Goal: Task Accomplishment & Management: Manage account settings

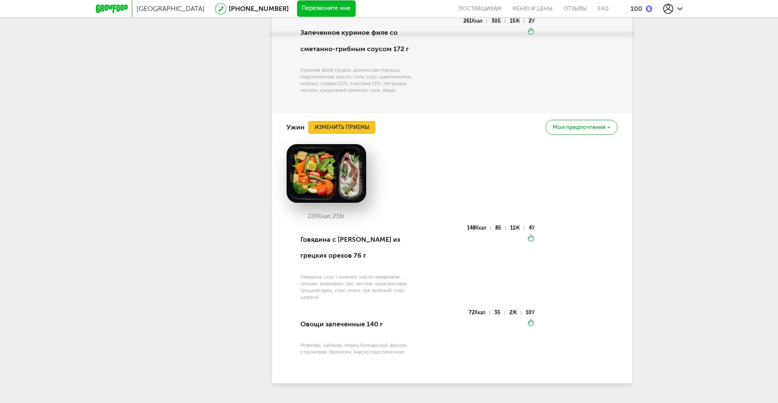
click at [358, 121] on button "Изменить приемы" at bounding box center [341, 127] width 67 height 13
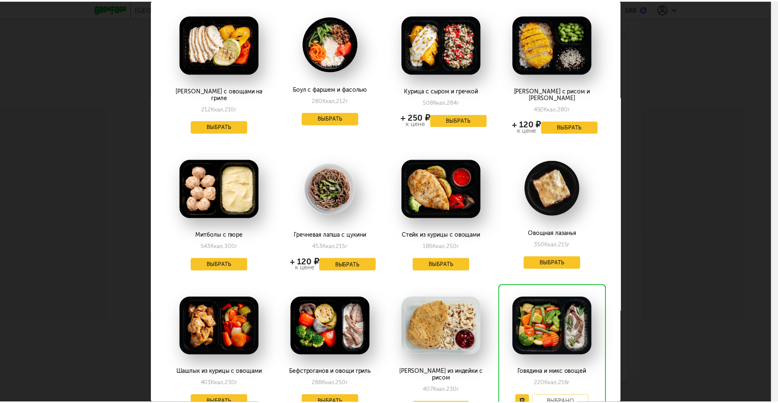
scroll to position [378, 0]
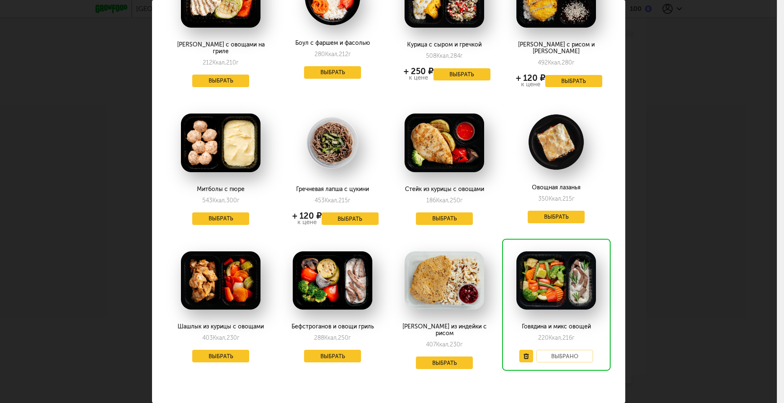
click at [658, 62] on div "Выберите ужины на [DATE] 27.09 Салат с курицей и фасолью 323 Ккал, 222 г + 130 …" at bounding box center [388, 201] width 777 height 403
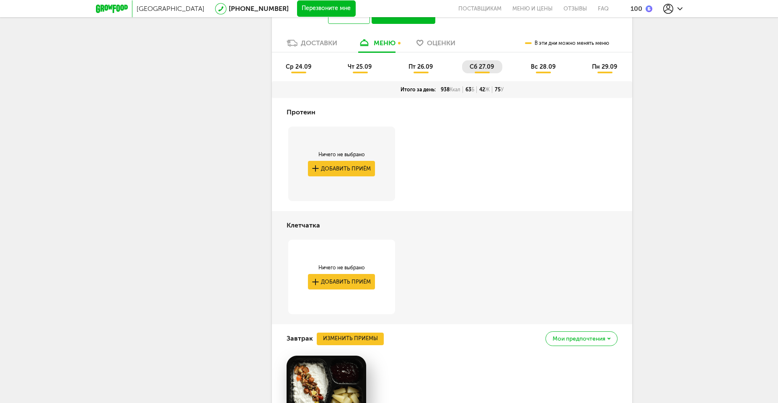
scroll to position [993, 0]
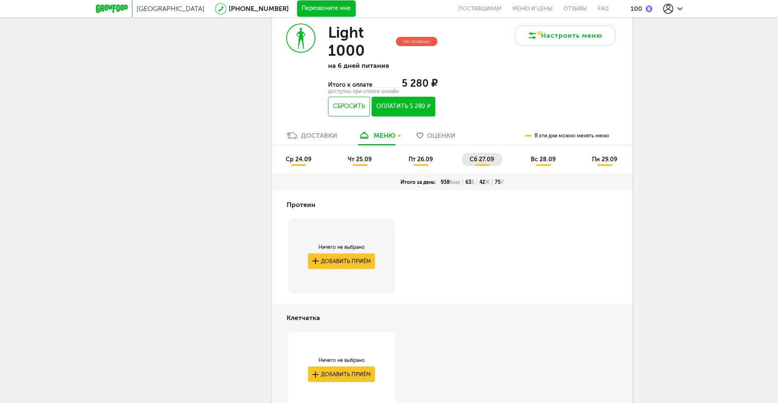
click at [426, 156] on span "пт 26.09" at bounding box center [420, 159] width 24 height 7
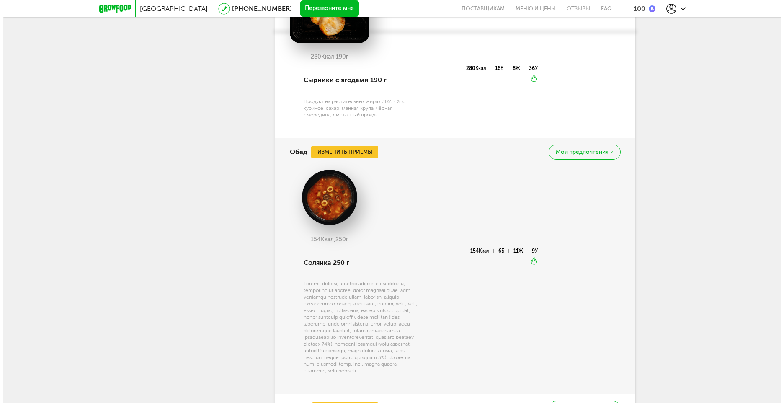
scroll to position [1454, 0]
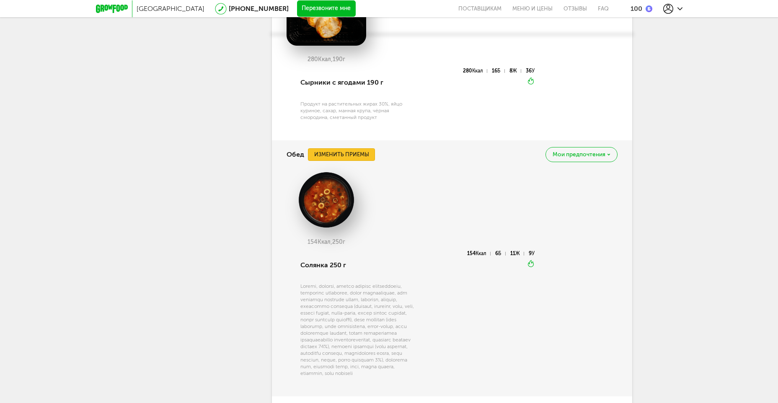
click at [340, 148] on button "Изменить приемы" at bounding box center [341, 154] width 67 height 13
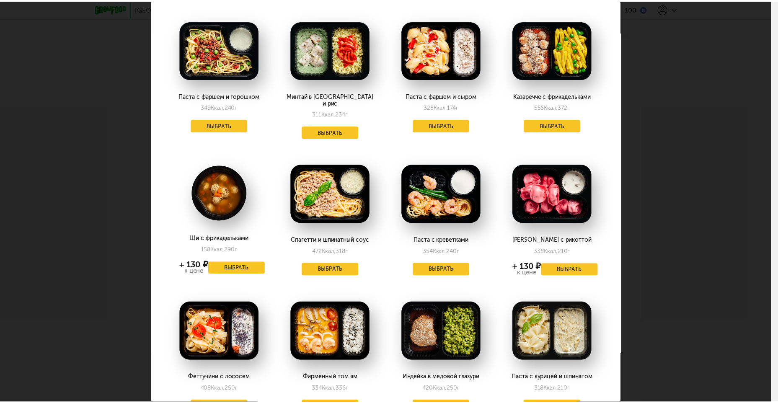
scroll to position [0, 0]
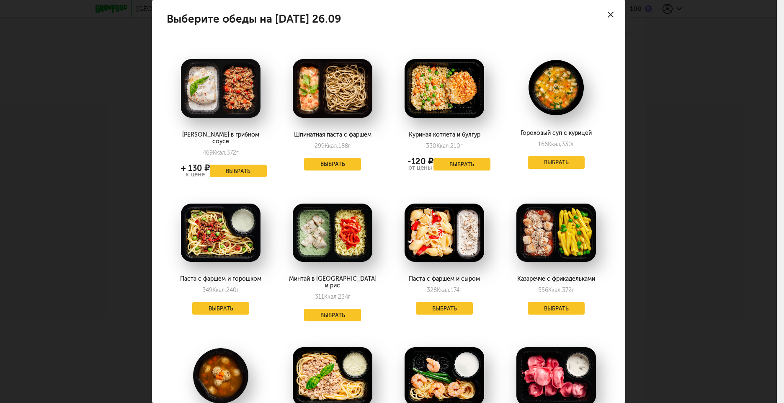
click at [608, 12] on div at bounding box center [610, 14] width 29 height 29
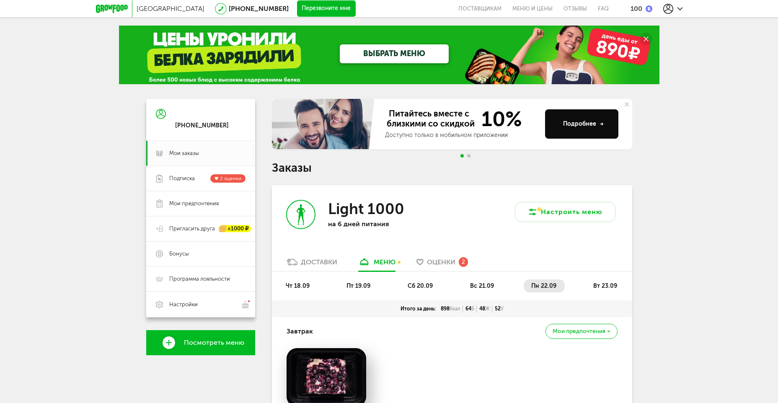
click at [541, 287] on span "пн 22.09" at bounding box center [543, 285] width 25 height 7
click at [600, 286] on span "вт 23.09" at bounding box center [605, 285] width 24 height 7
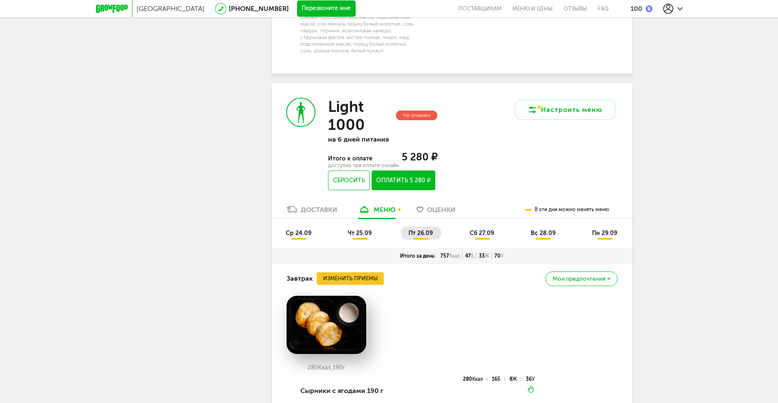
scroll to position [1089, 0]
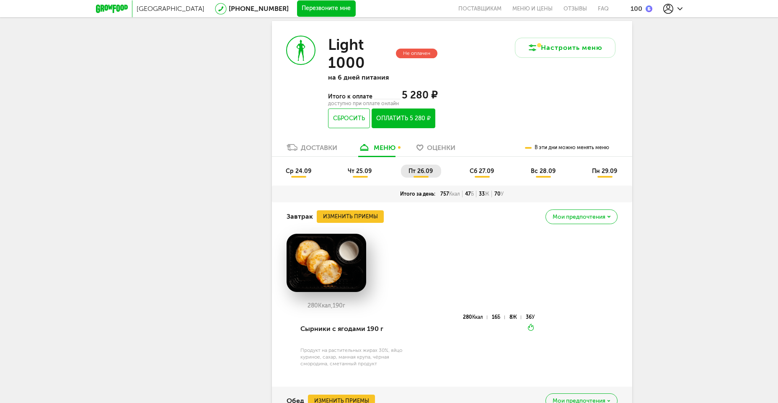
click at [354, 165] on li "чт 25.09" at bounding box center [360, 171] width 40 height 13
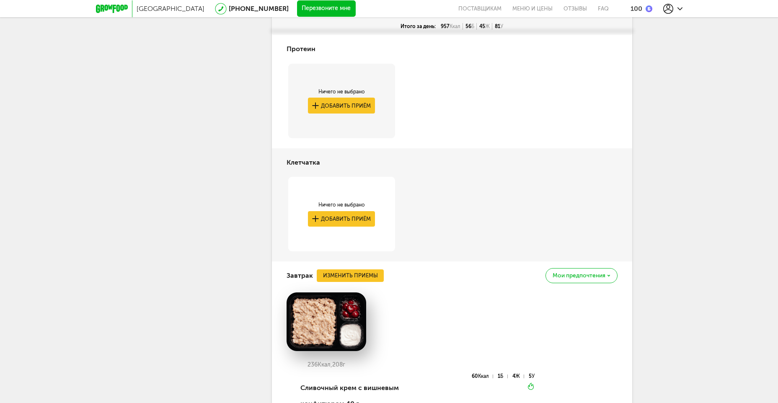
scroll to position [1173, 0]
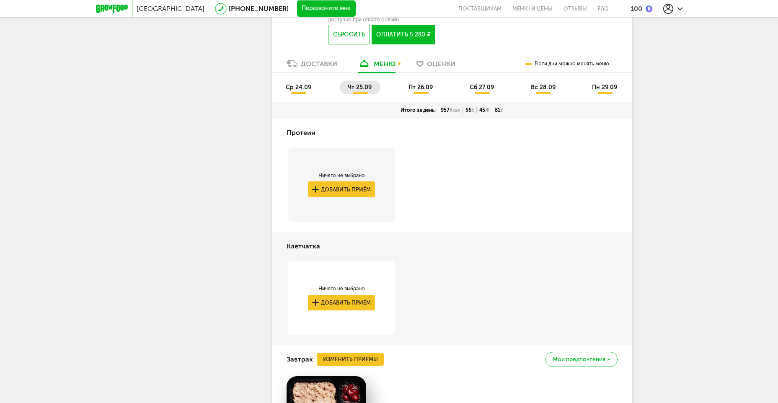
click at [295, 84] on span "ср 24.09" at bounding box center [299, 87] width 26 height 7
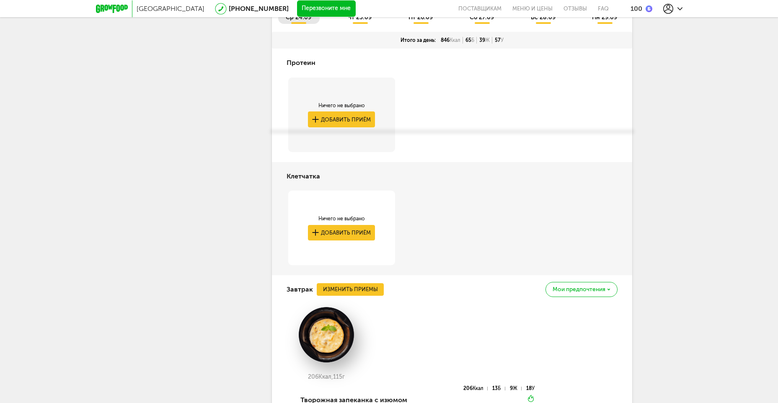
scroll to position [1131, 0]
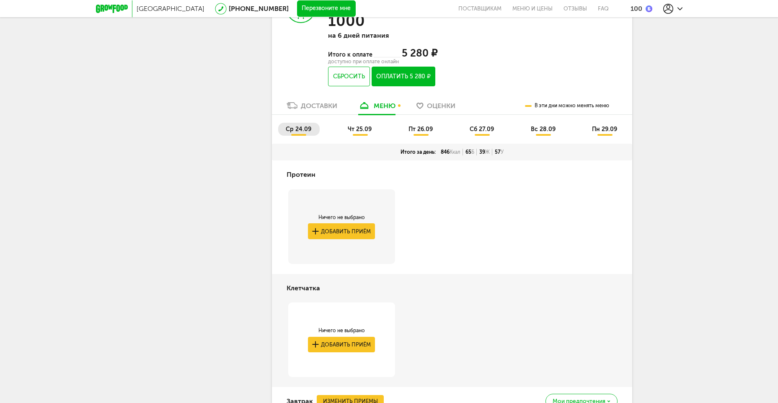
click at [355, 126] on span "чт 25.09" at bounding box center [360, 129] width 24 height 7
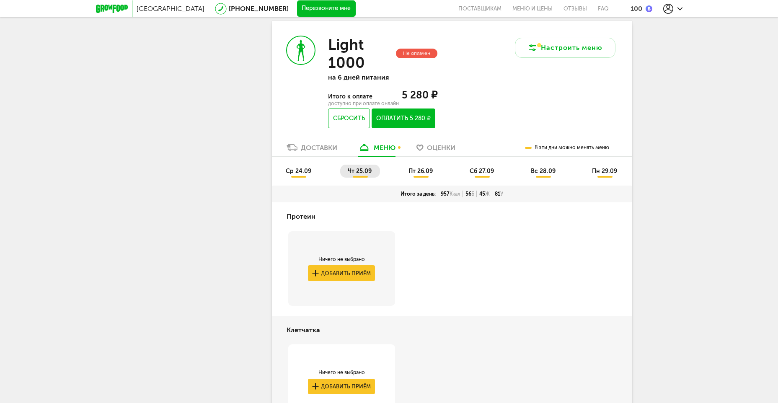
click at [424, 168] on span "пт 26.09" at bounding box center [420, 171] width 24 height 7
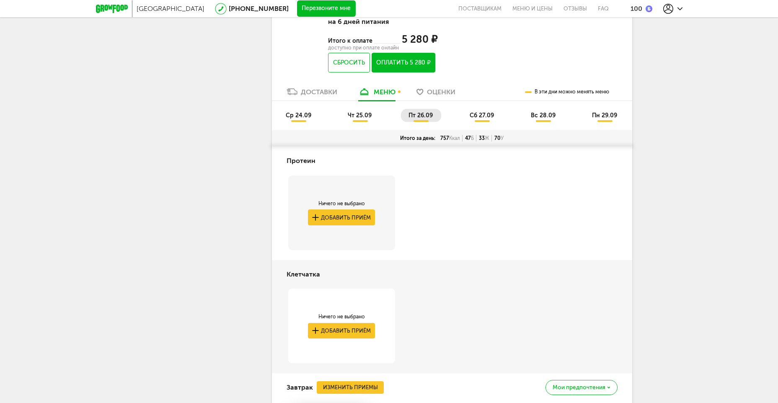
scroll to position [1089, 0]
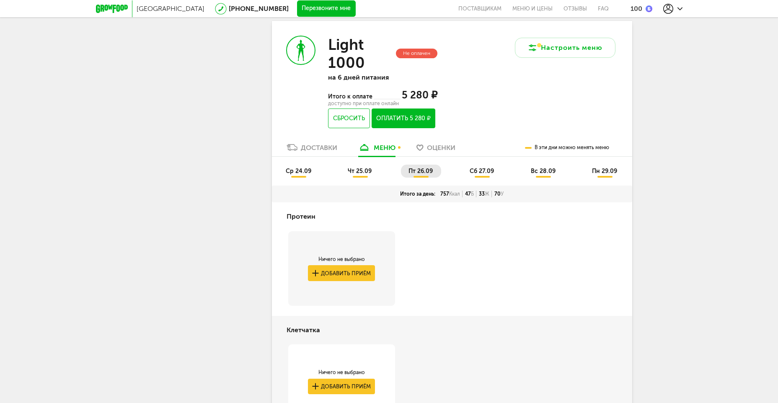
click at [476, 168] on span "сб 27.09" at bounding box center [482, 171] width 24 height 7
click at [557, 165] on li "вс 28.09" at bounding box center [543, 171] width 41 height 13
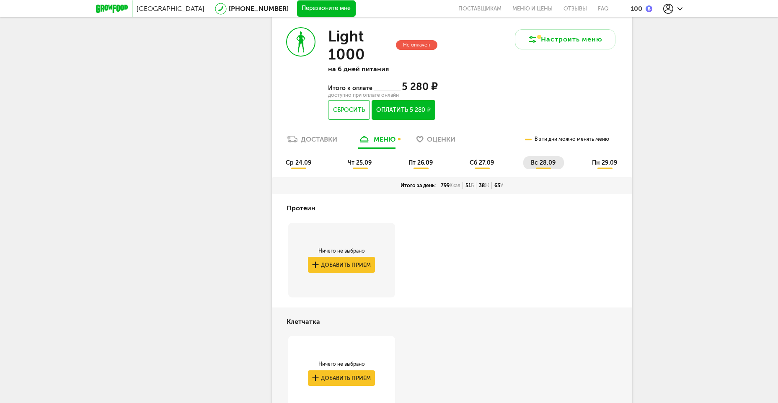
scroll to position [1006, 0]
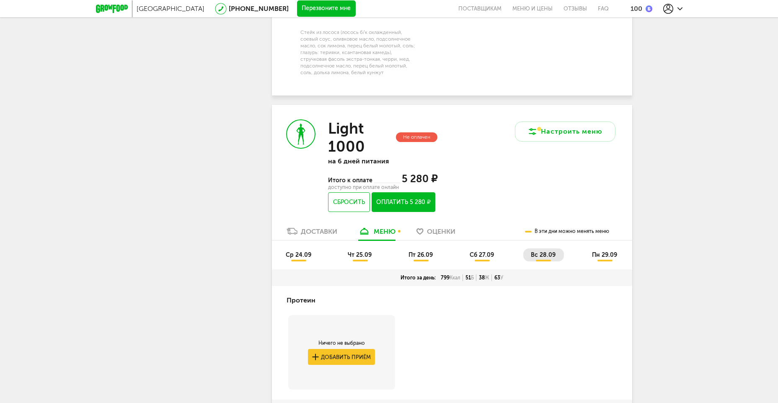
click at [612, 248] on li "пн 29.09" at bounding box center [604, 254] width 41 height 13
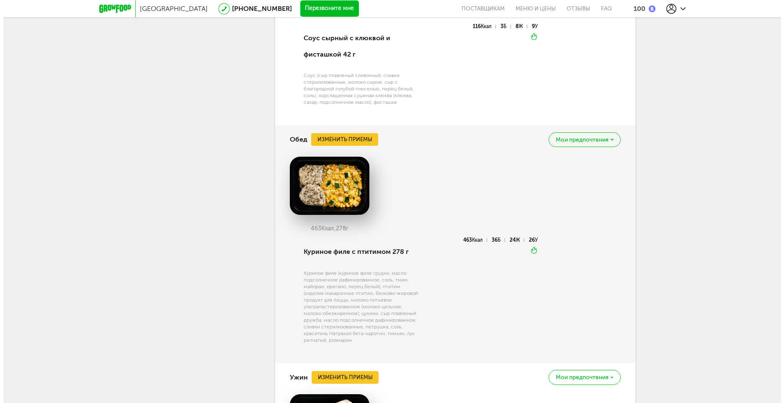
scroll to position [1676, 0]
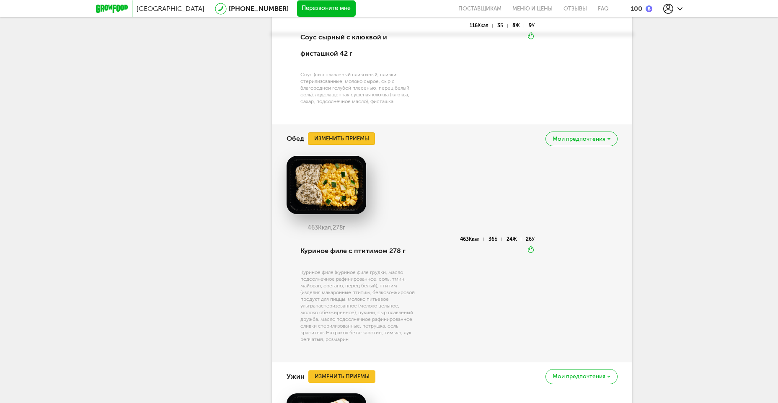
click at [339, 132] on button "Изменить приемы" at bounding box center [341, 138] width 67 height 13
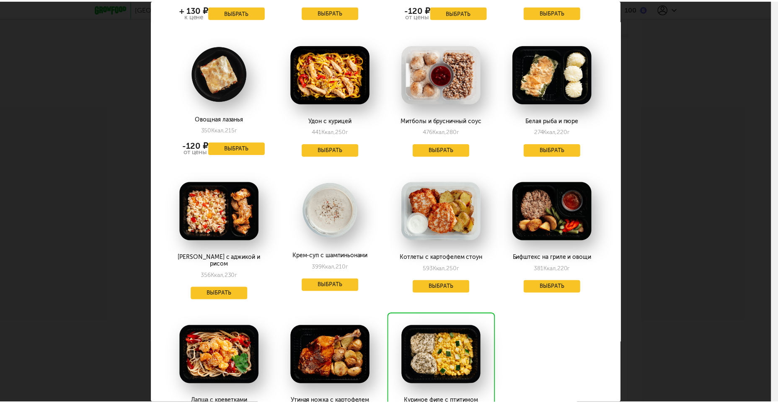
scroll to position [922, 0]
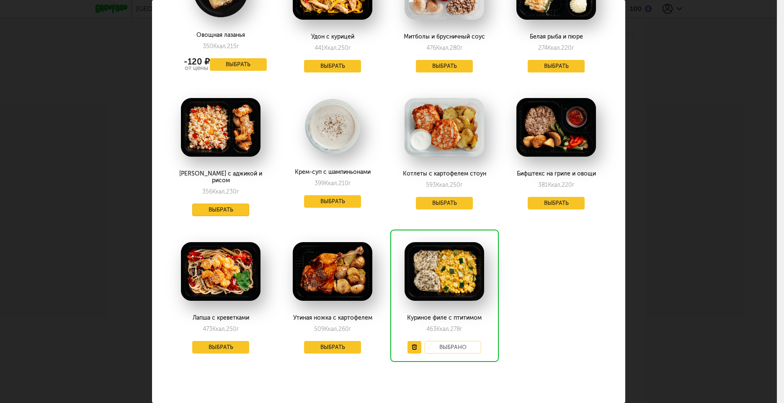
click at [227, 204] on button "Выбрать" at bounding box center [220, 210] width 57 height 13
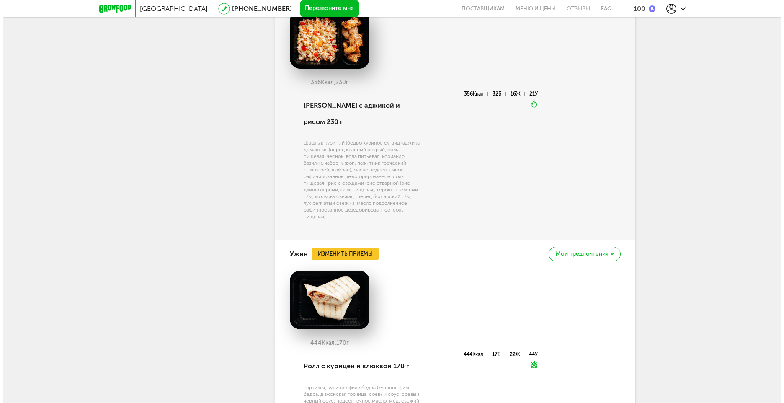
scroll to position [1885, 0]
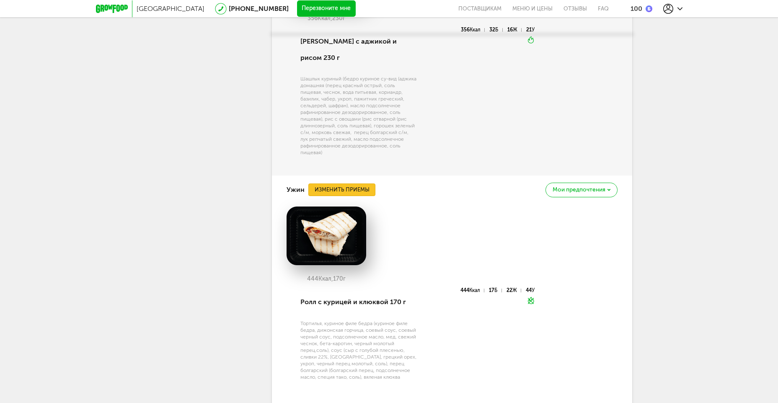
click at [347, 184] on button "Изменить приемы" at bounding box center [341, 190] width 67 height 13
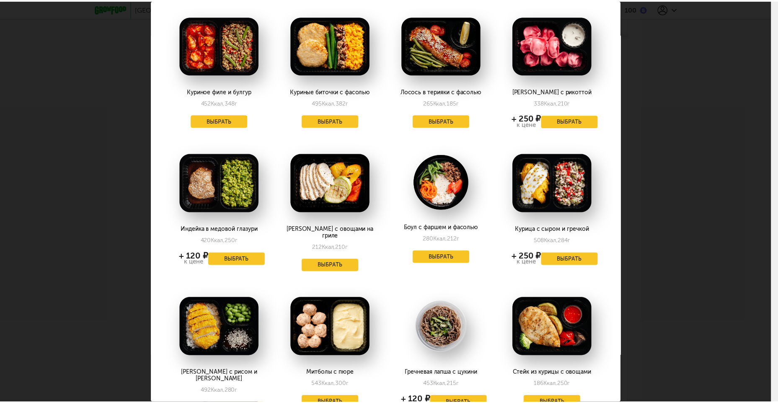
scroll to position [55, 0]
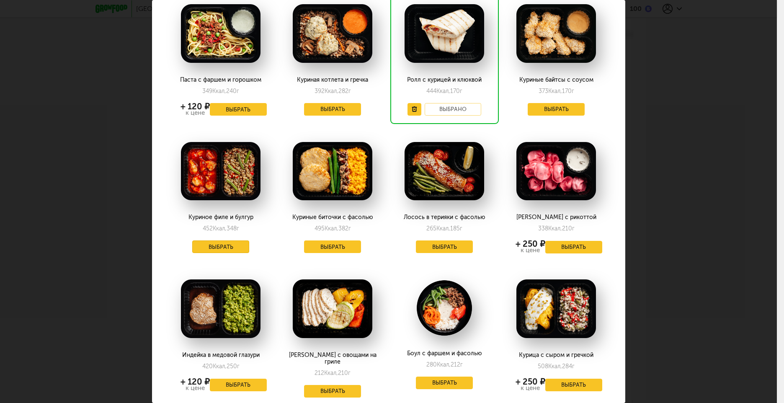
click at [204, 244] on button "Выбрать" at bounding box center [220, 246] width 57 height 13
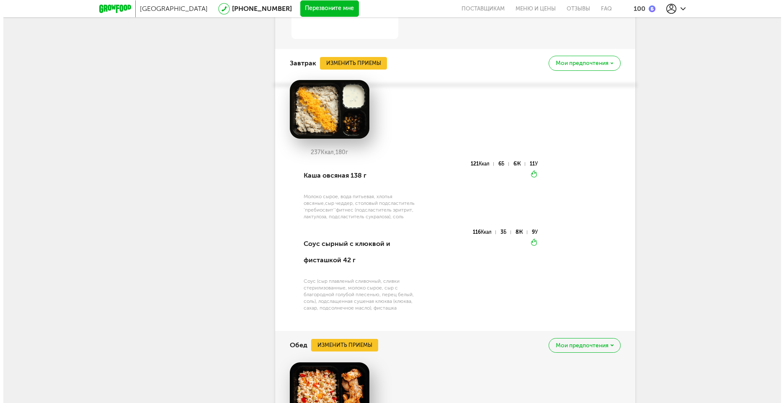
scroll to position [1367, 0]
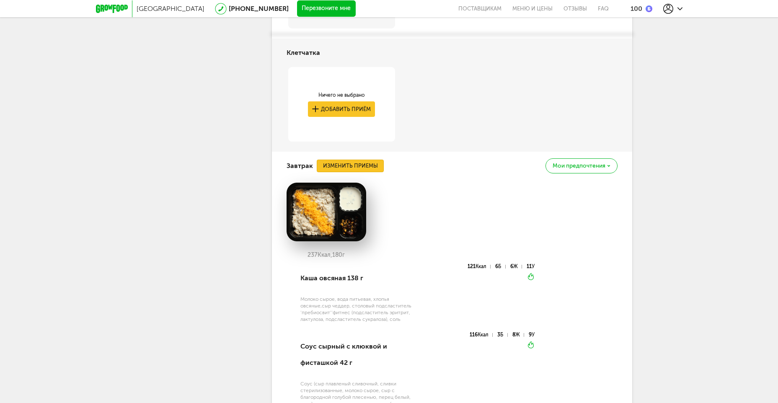
drag, startPoint x: 350, startPoint y: 150, endPoint x: 390, endPoint y: 256, distance: 113.9
click at [390, 256] on div "Завтрак Изменить приемы Мои предпочтения 237 Ккал, 180 г Каша овсяная 138 г Мол…" at bounding box center [452, 293] width 360 height 282
click at [349, 160] on button "Изменить приемы" at bounding box center [350, 166] width 67 height 13
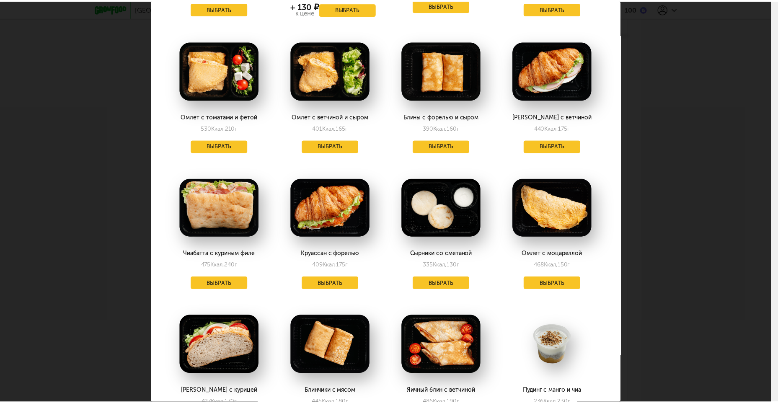
scroll to position [549, 0]
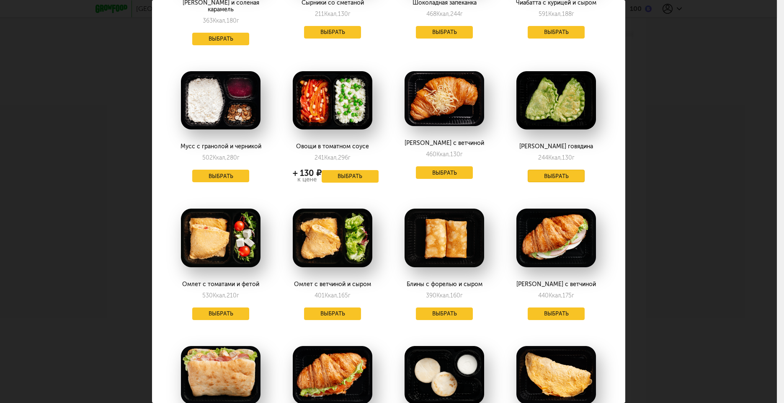
click at [528, 170] on button "Выбрать" at bounding box center [556, 176] width 57 height 13
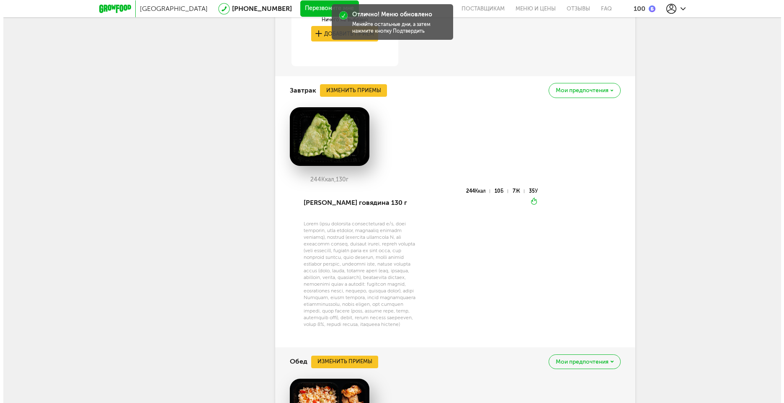
scroll to position [1409, 0]
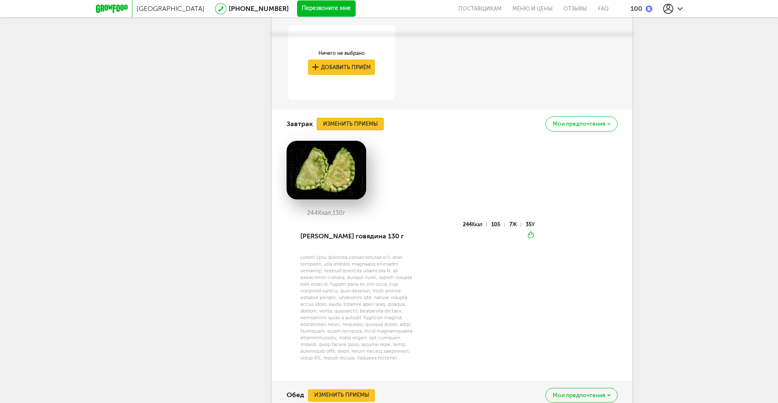
click at [333, 118] on button "Изменить приемы" at bounding box center [350, 124] width 67 height 13
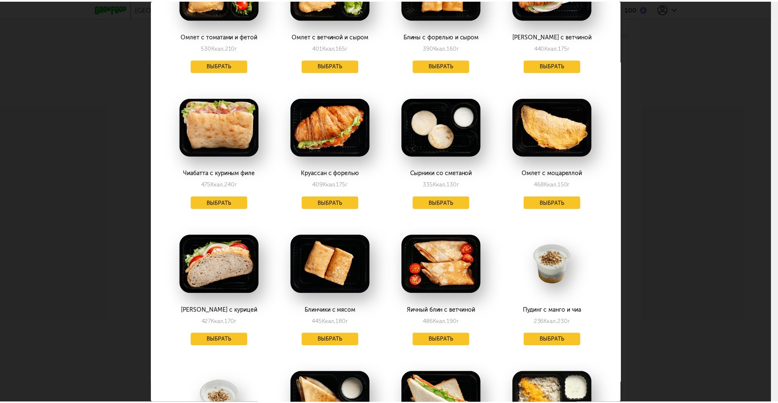
scroll to position [926, 0]
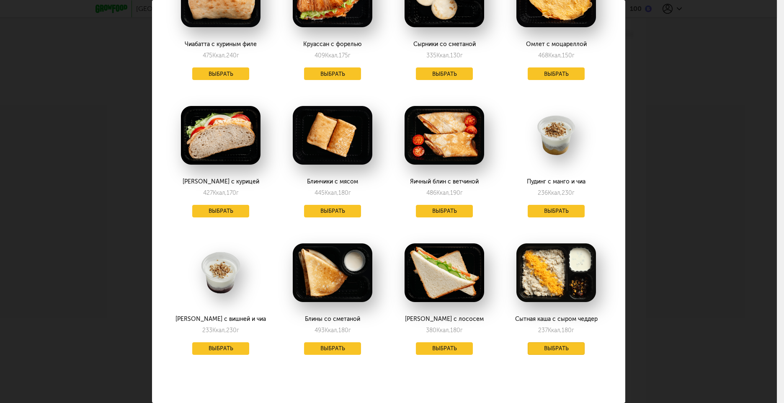
click at [562, 342] on button "Выбрать" at bounding box center [556, 348] width 57 height 13
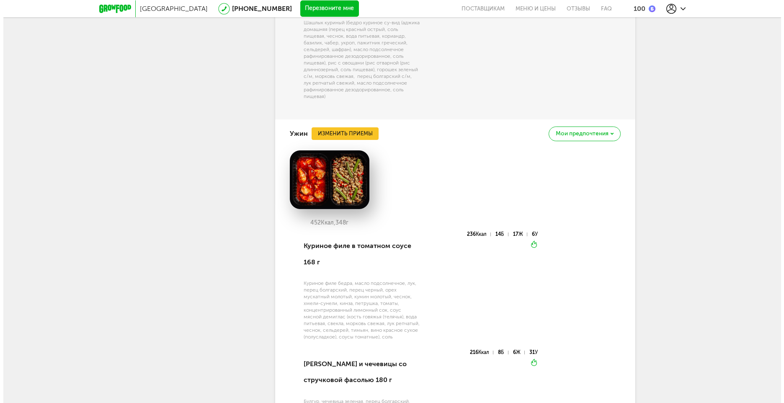
scroll to position [1995, 0]
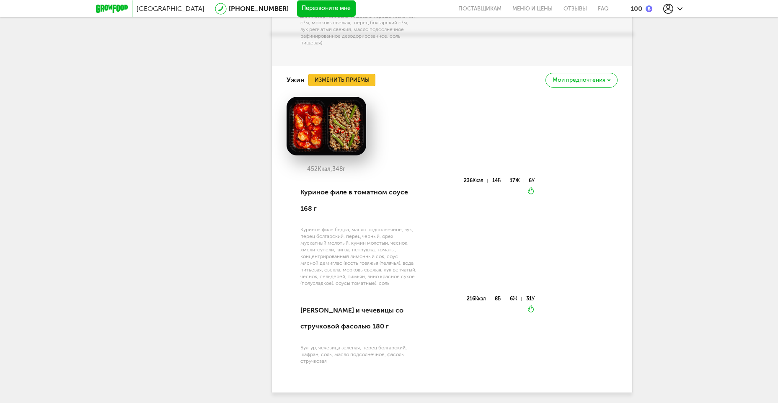
click at [339, 74] on button "Изменить приемы" at bounding box center [341, 80] width 67 height 13
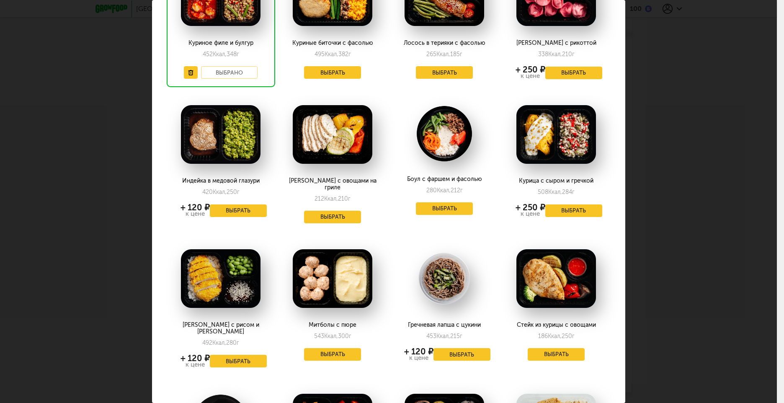
scroll to position [251, 0]
